Goal: Task Accomplishment & Management: Complete application form

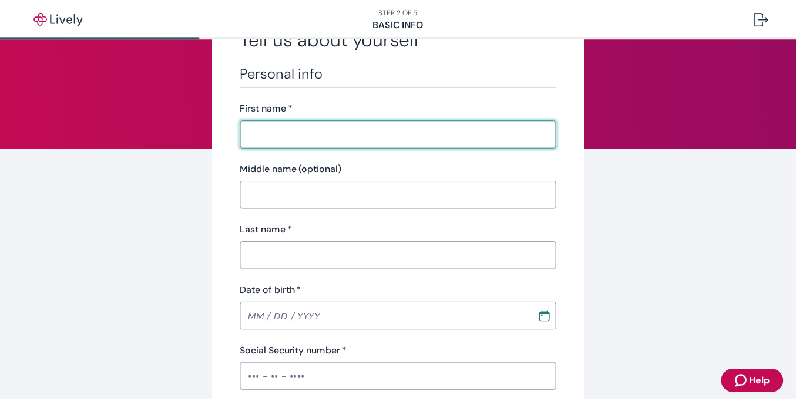
scroll to position [69, 0]
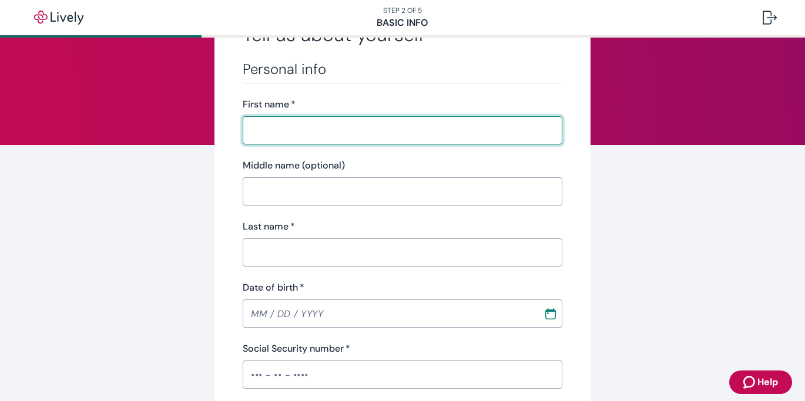
click at [423, 130] on input "First name   *" at bounding box center [403, 131] width 320 height 24
type input "[PERSON_NAME]"
type input "Golan"
type input "[PHONE_NUMBER]"
type input "[STREET_ADDRESS]"
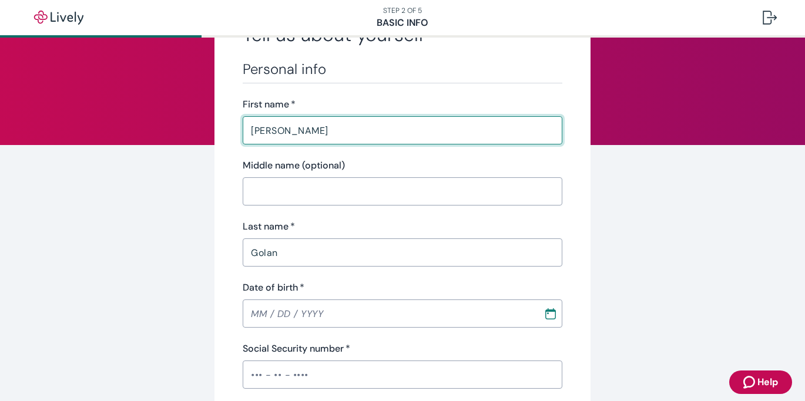
type input "[GEOGRAPHIC_DATA]"
type input "CA"
type input "94403"
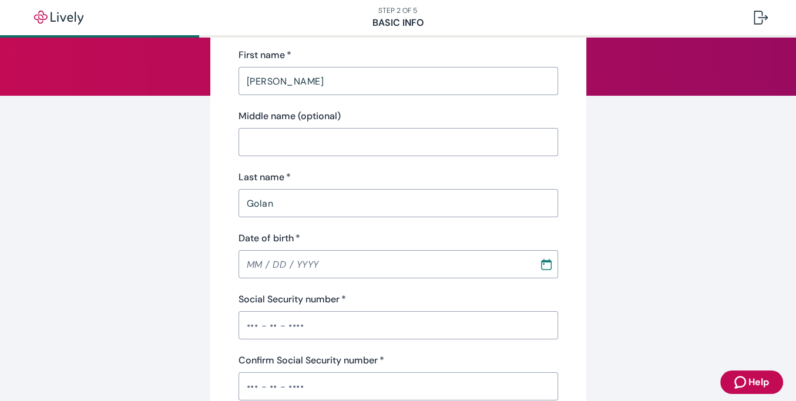
scroll to position [126, 0]
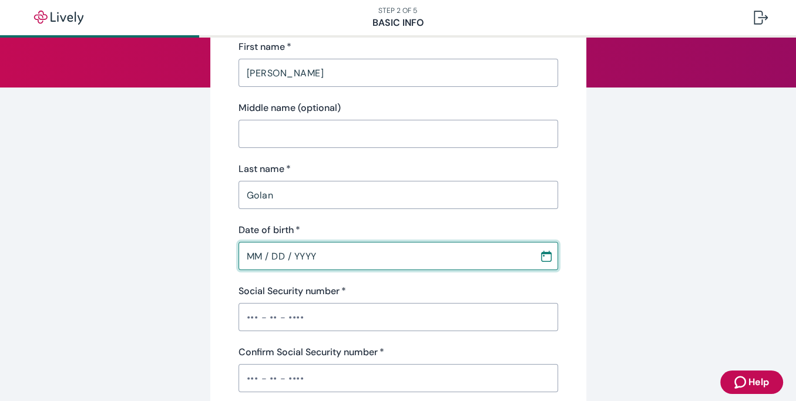
click at [259, 259] on input "MM / DD / YYYY" at bounding box center [385, 256] width 293 height 24
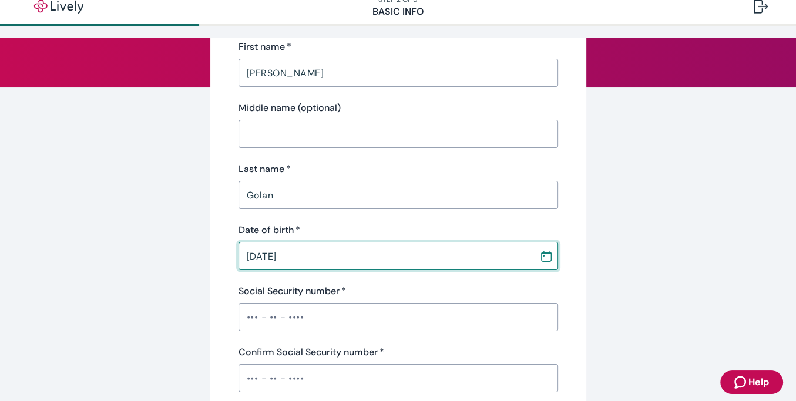
type input "[DATE]"
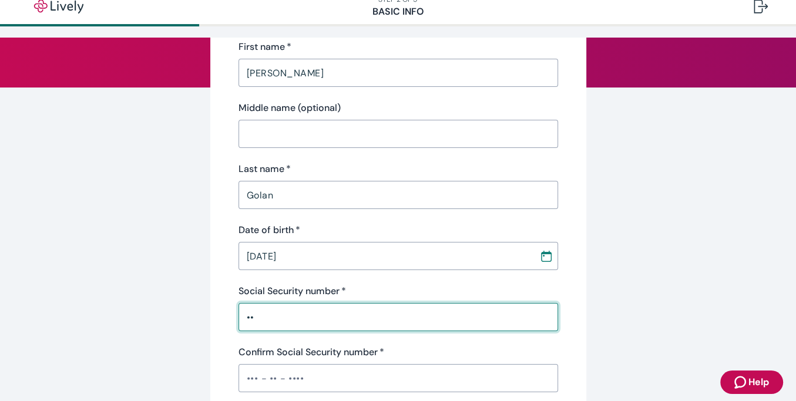
type input "•"
type input "•••-••-3938"
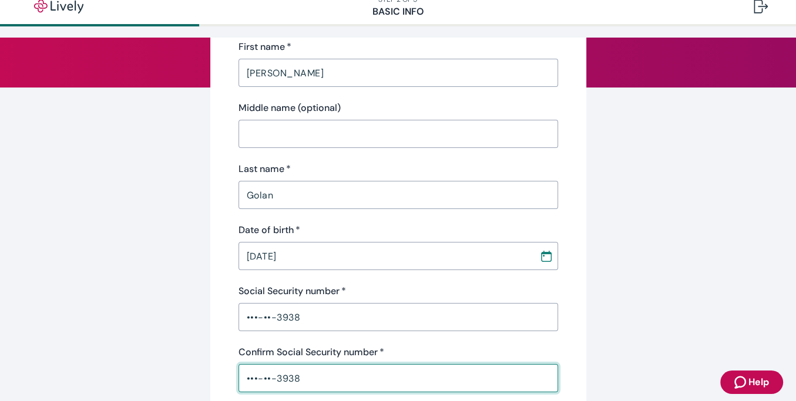
type input "•••-••-3938"
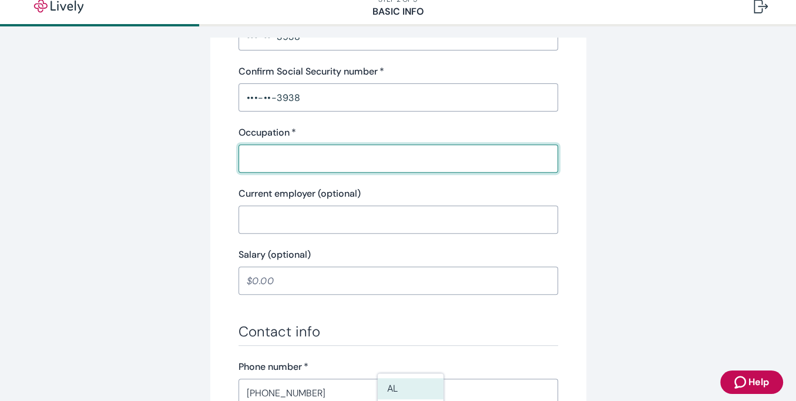
scroll to position [408, 0]
type input "D"
type input "r"
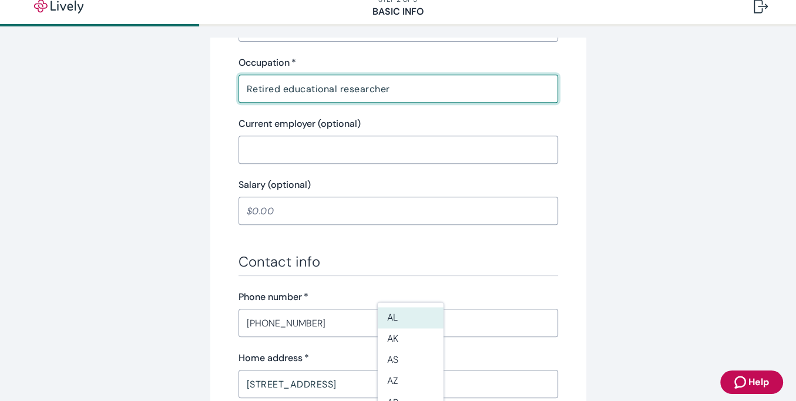
scroll to position [478, 0]
type input "Retired educational researcher"
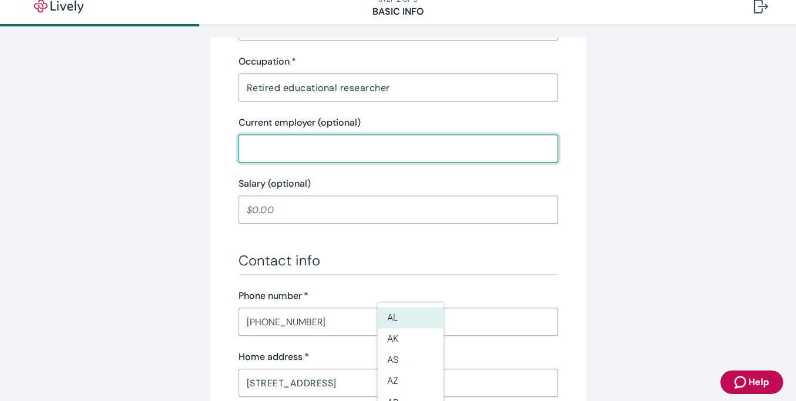
click at [320, 143] on input "Current employer (optional)" at bounding box center [399, 149] width 320 height 24
type input "SRI International only parttime now"
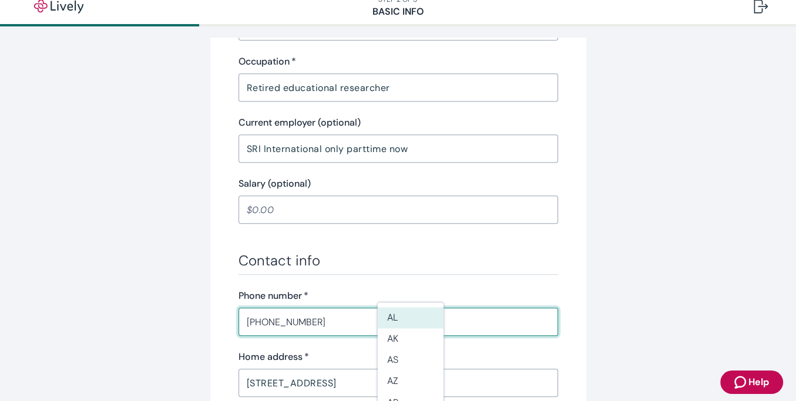
click at [280, 330] on input "[PHONE_NUMBER]" at bounding box center [399, 322] width 320 height 24
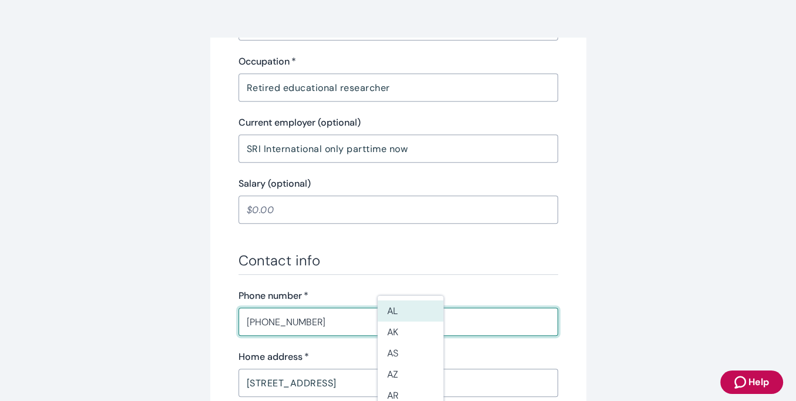
scroll to position [89, 0]
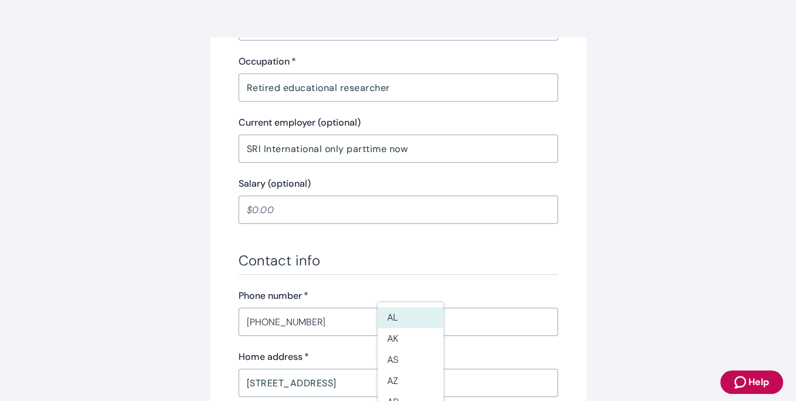
click at [423, 239] on div "Personal info First name   * [PERSON_NAME] ​ Middle name (optional) ​ Last name…" at bounding box center [399, 121] width 320 height 941
click at [329, 310] on div "[PHONE_NUMBER] ​" at bounding box center [399, 322] width 320 height 28
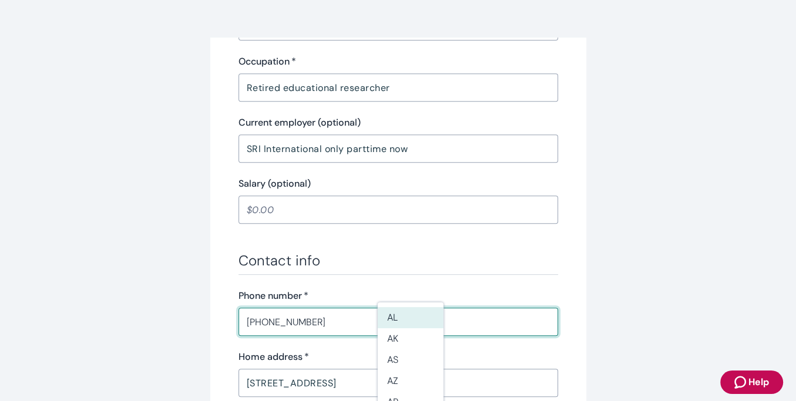
drag, startPoint x: 333, startPoint y: 318, endPoint x: 12, endPoint y: 324, distance: 320.9
click at [12, 324] on div "Tell us about yourself Personal info First name   * [PERSON_NAME] ​ Middle name…" at bounding box center [398, 148] width 796 height 1179
type input "[PHONE_NUMBER]"
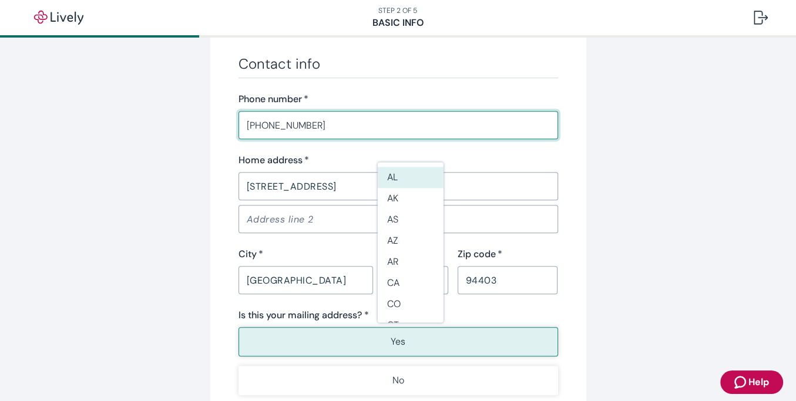
scroll to position [677, 0]
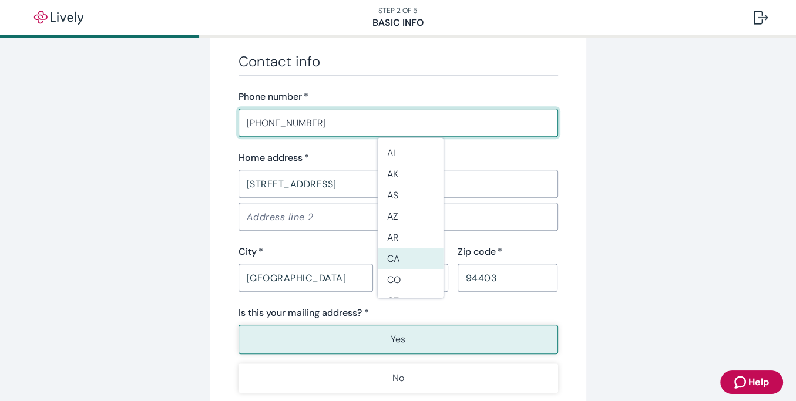
click at [408, 249] on li "CA" at bounding box center [411, 259] width 66 height 21
type input "CA"
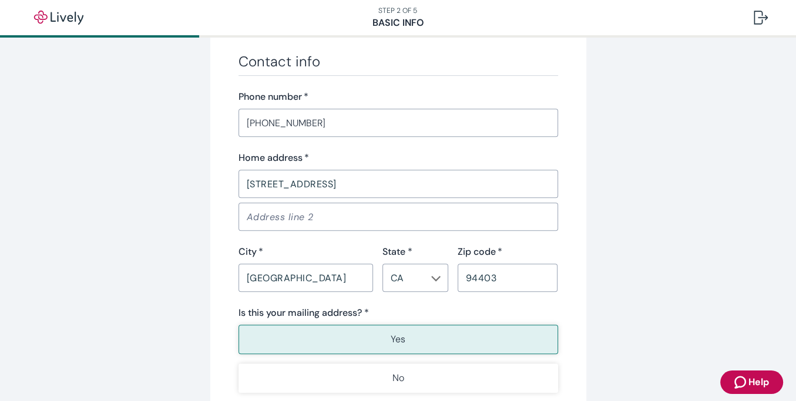
click at [321, 336] on button "Yes" at bounding box center [399, 339] width 320 height 29
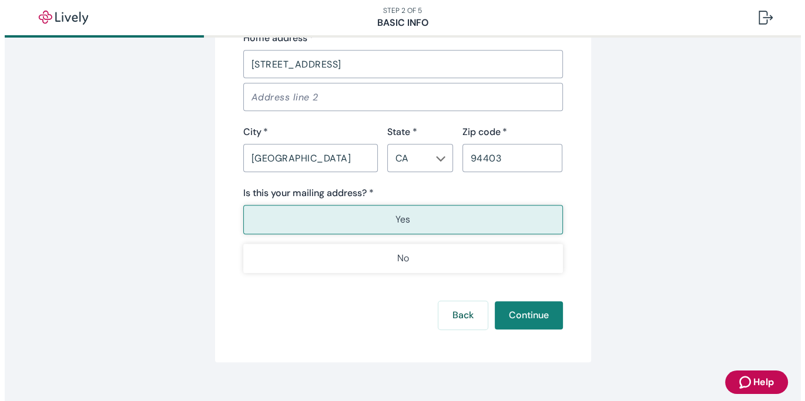
scroll to position [814, 0]
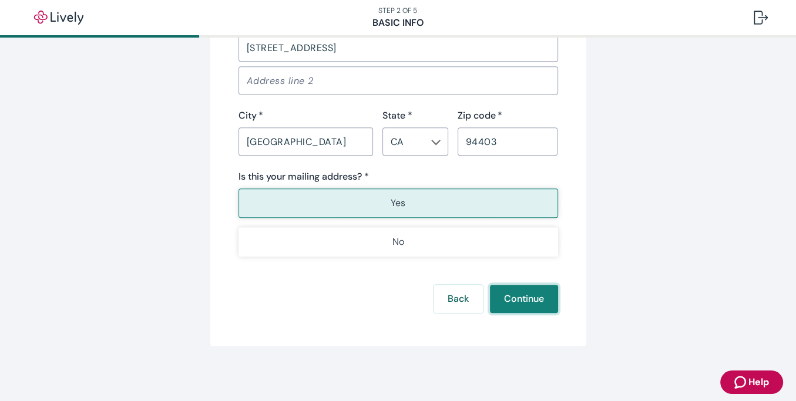
click at [529, 306] on button "Continue" at bounding box center [524, 299] width 68 height 28
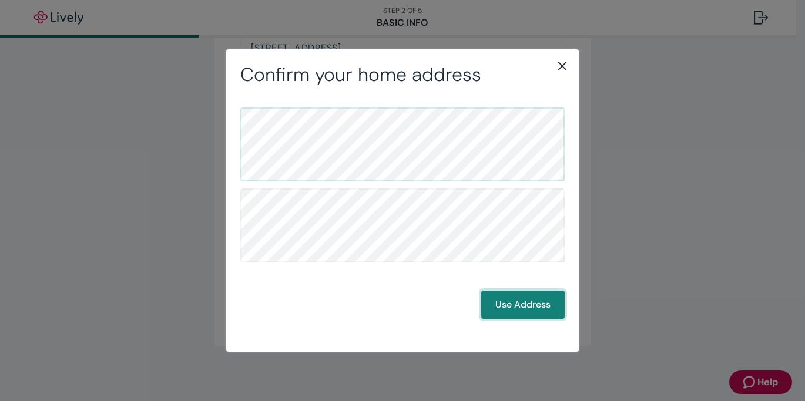
click at [538, 310] on button "Use Address" at bounding box center [522, 305] width 83 height 28
click at [535, 312] on button "Use Address" at bounding box center [522, 305] width 83 height 28
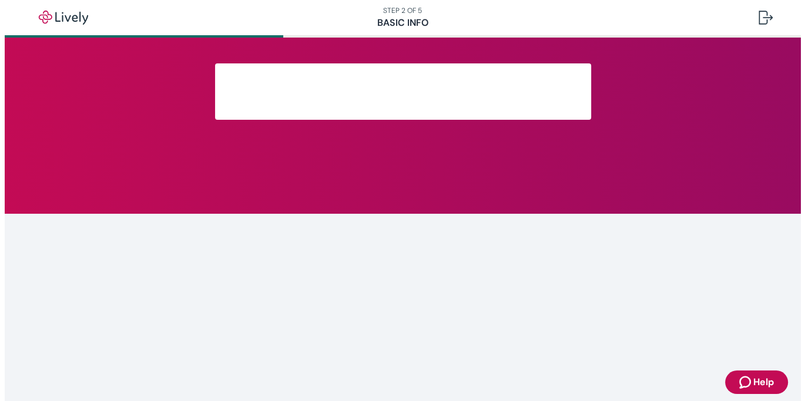
scroll to position [264, 0]
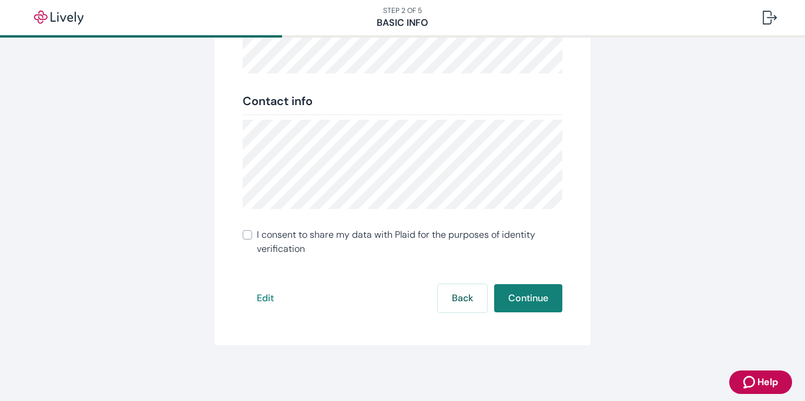
click at [257, 237] on span "I consent to share my data with Plaid for the purposes of identity verification" at bounding box center [410, 242] width 306 height 28
click at [252, 237] on input "I consent to share my data with Plaid for the purposes of identity verification" at bounding box center [247, 234] width 9 height 9
checkbox input "true"
click at [519, 303] on button "Continue" at bounding box center [528, 298] width 68 height 28
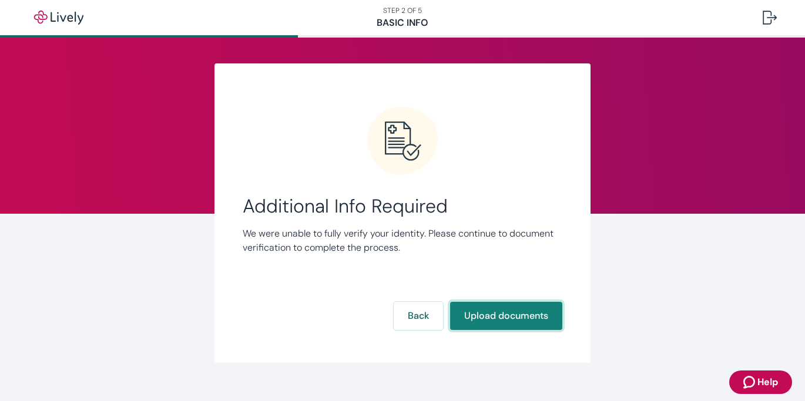
click at [488, 306] on button "Upload documents" at bounding box center [506, 316] width 112 height 28
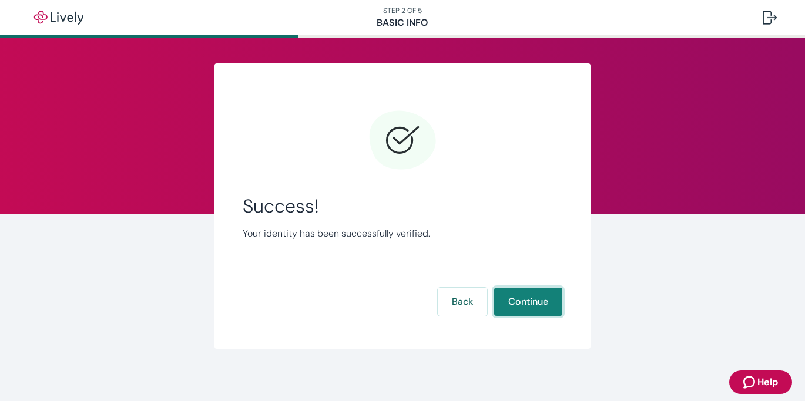
click at [524, 307] on button "Continue" at bounding box center [528, 302] width 68 height 28
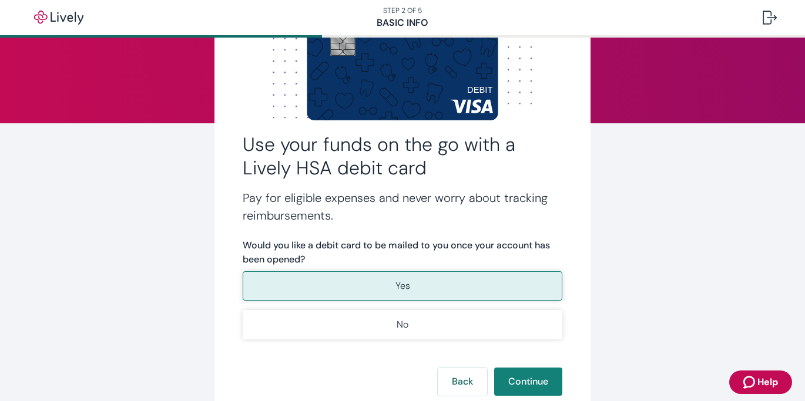
scroll to position [91, 0]
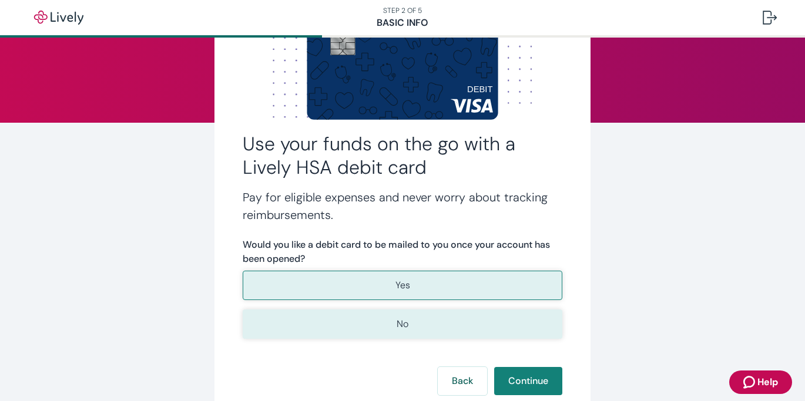
click at [447, 324] on button "No" at bounding box center [403, 324] width 320 height 29
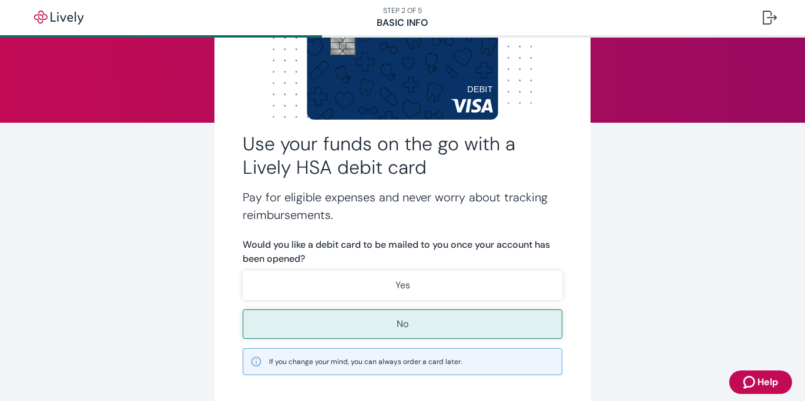
scroll to position [210, 0]
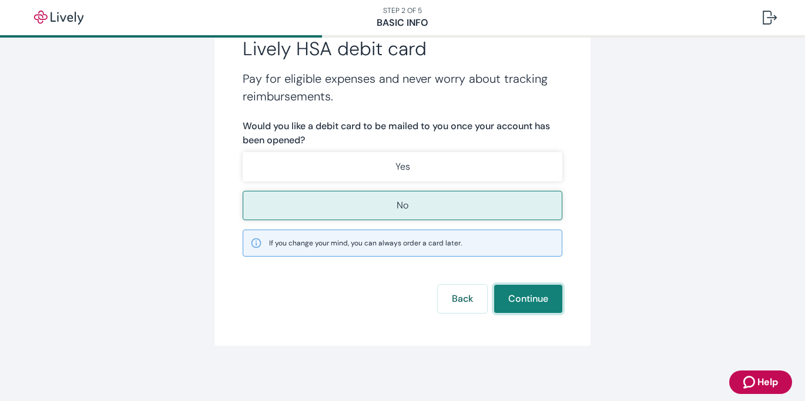
click at [535, 297] on button "Continue" at bounding box center [528, 299] width 68 height 28
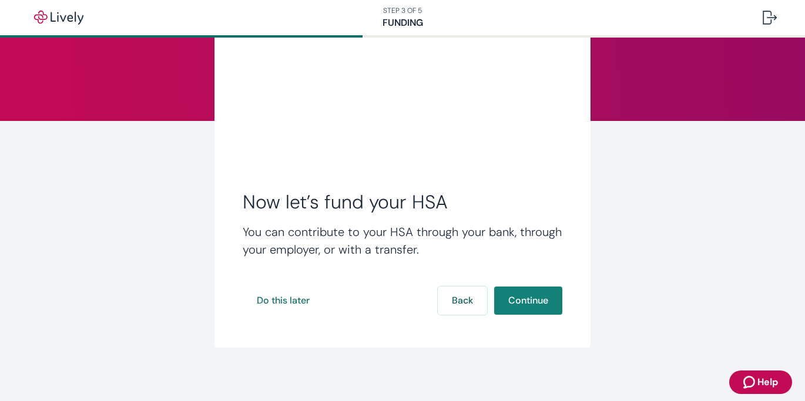
scroll to position [94, 0]
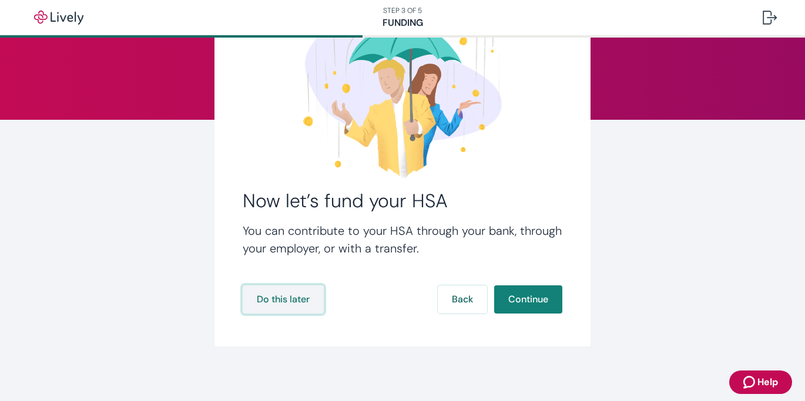
click at [279, 300] on button "Do this later" at bounding box center [283, 300] width 81 height 28
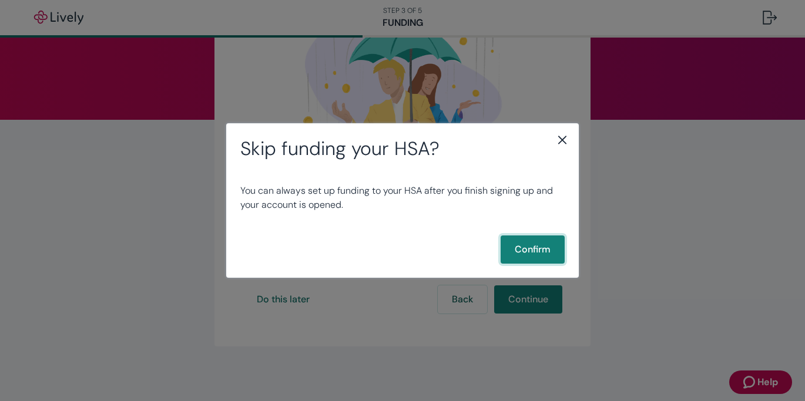
click at [543, 258] on button "Confirm" at bounding box center [533, 250] width 64 height 28
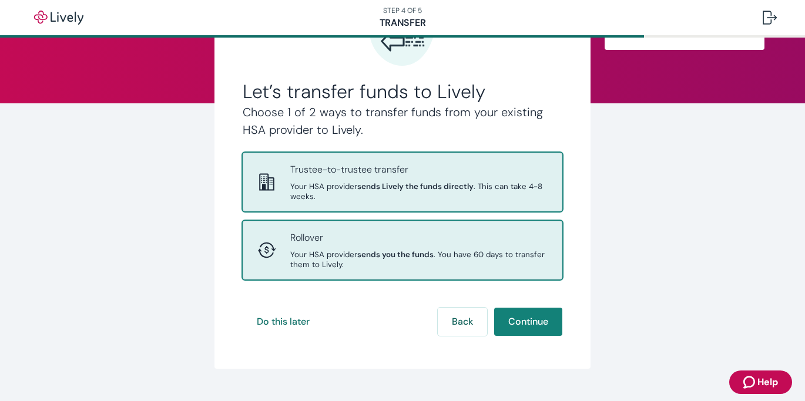
scroll to position [107, 0]
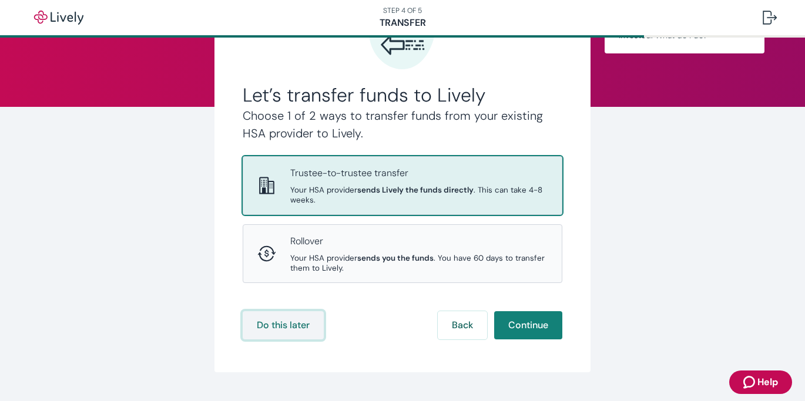
click at [255, 328] on button "Do this later" at bounding box center [283, 325] width 81 height 28
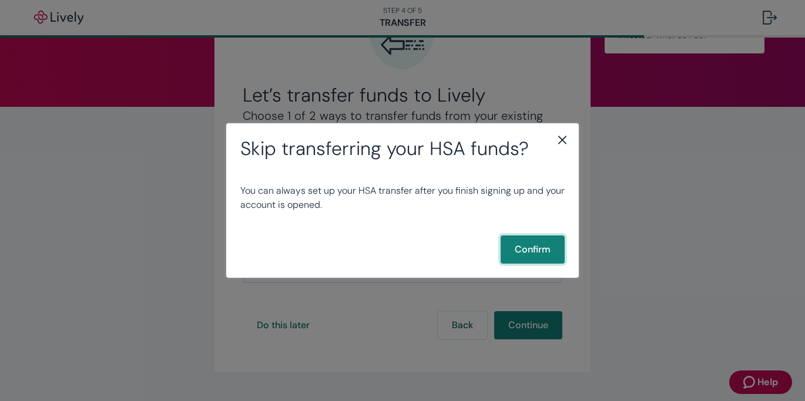
click at [537, 253] on button "Confirm" at bounding box center [533, 250] width 64 height 28
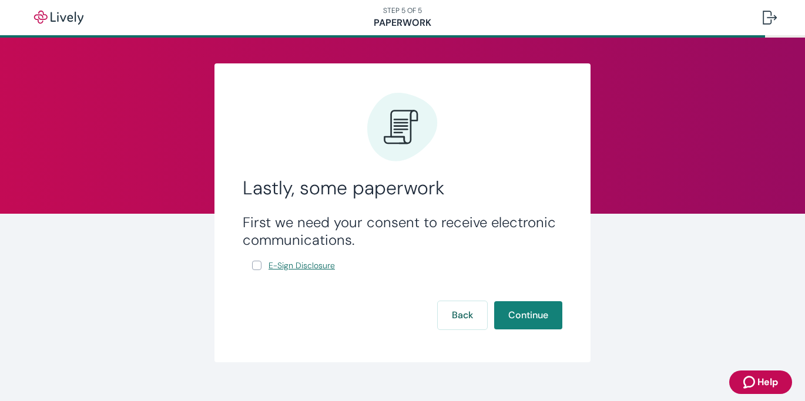
click at [270, 264] on span "E-Sign Disclosure" at bounding box center [302, 266] width 66 height 12
click at [519, 317] on button "Continue" at bounding box center [528, 315] width 68 height 28
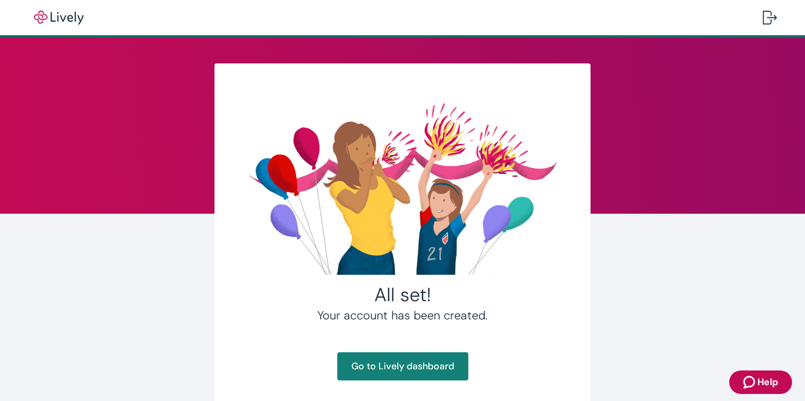
click at [311, 259] on div at bounding box center [403, 188] width 320 height 192
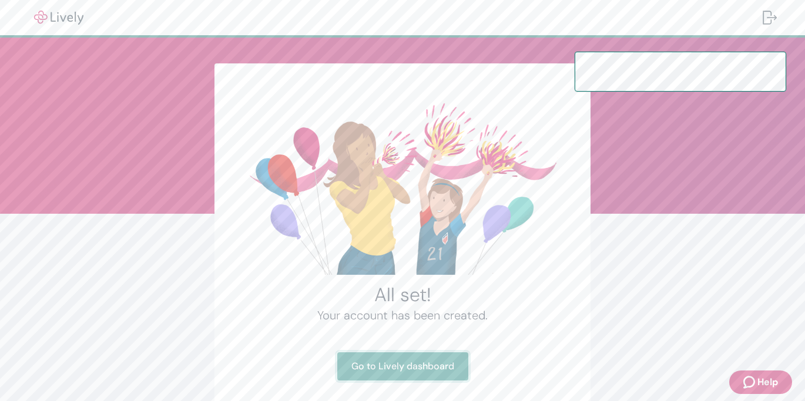
click at [448, 375] on link "Go to Lively dashboard" at bounding box center [402, 367] width 131 height 28
